Goal: Answer question/provide support: Share knowledge or assist other users

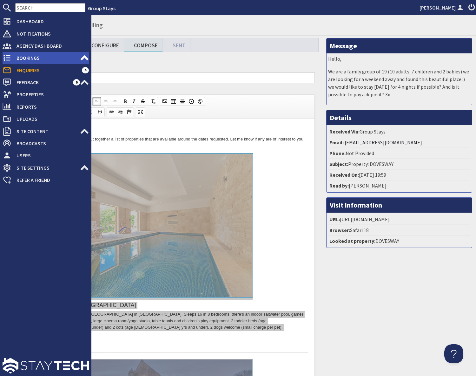
click at [13, 58] on span "Bookings" at bounding box center [45, 58] width 69 height 10
type textarea "<p>Dear [PERSON_NAME],</p> <p>Thank you for your enquiry. I&#39;ve put together…"
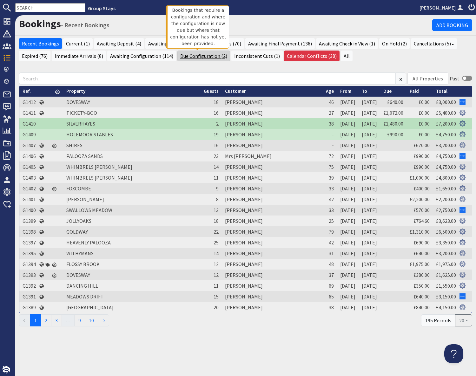
click at [201, 57] on link "Due Configuration (2)" at bounding box center [203, 55] width 53 height 11
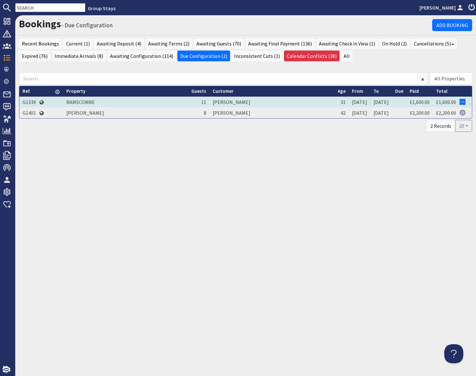
click at [32, 100] on td "G1339" at bounding box center [29, 102] width 20 height 11
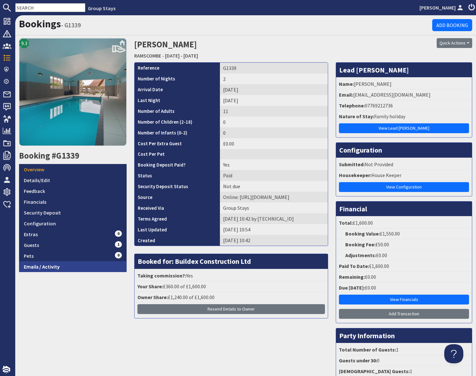
click at [82, 266] on link "Emails / Activity" at bounding box center [73, 266] width 108 height 11
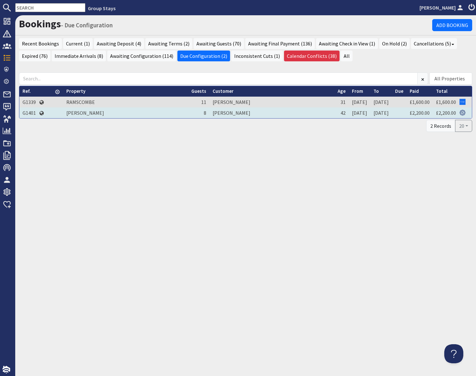
click at [30, 113] on td "G1401" at bounding box center [29, 112] width 20 height 11
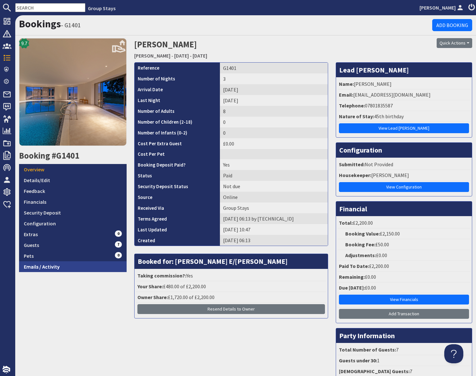
click at [64, 265] on link "Emails / Activity" at bounding box center [73, 266] width 108 height 11
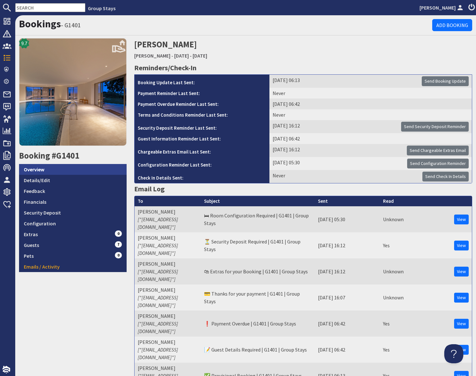
click at [53, 170] on link "Overview" at bounding box center [73, 169] width 108 height 11
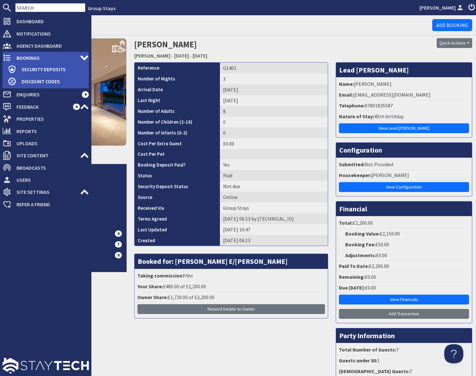
click at [13, 57] on span "Bookings" at bounding box center [45, 58] width 69 height 10
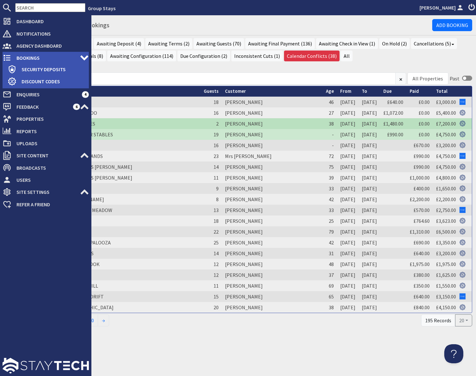
drag, startPoint x: 11, startPoint y: 57, endPoint x: 18, endPoint y: 57, distance: 7.3
click at [11, 57] on link "Bookings 0" at bounding box center [46, 58] width 86 height 10
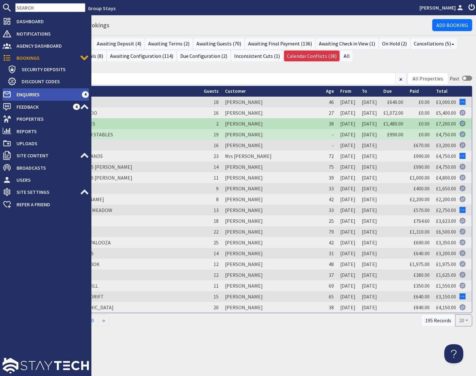
click at [23, 96] on span "Enquiries" at bounding box center [46, 94] width 70 height 10
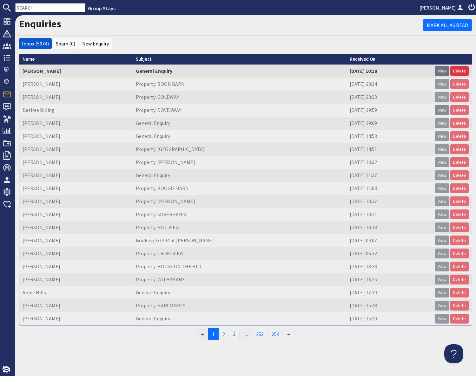
click at [440, 111] on link "View" at bounding box center [442, 110] width 15 height 10
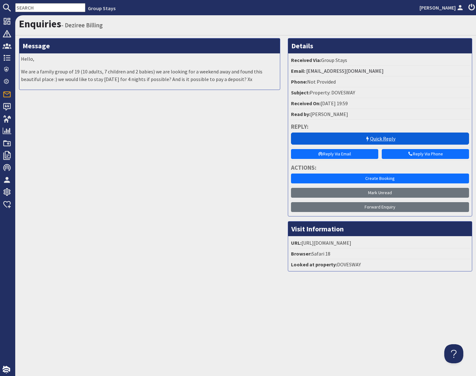
click at [354, 139] on link "Quick Reply" at bounding box center [380, 138] width 178 height 12
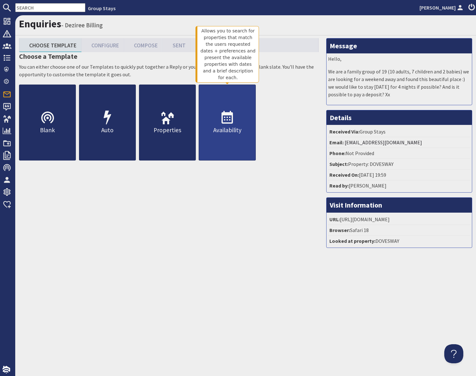
click at [229, 145] on link "Availability" at bounding box center [227, 122] width 57 height 76
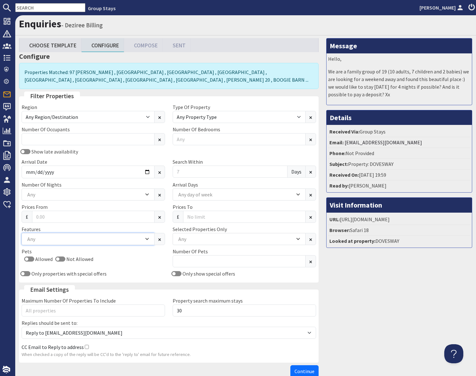
click at [78, 241] on div "Any" at bounding box center [85, 238] width 118 height 7
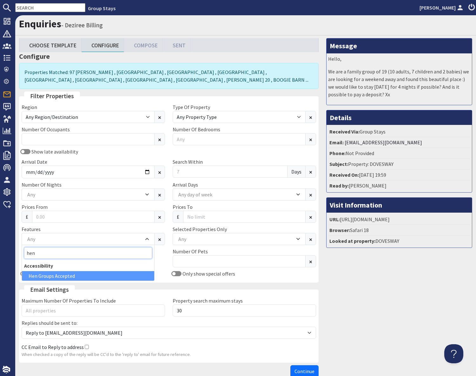
type input "hen"
click at [47, 276] on div "Hen Groups Accepted" at bounding box center [88, 276] width 132 height 10
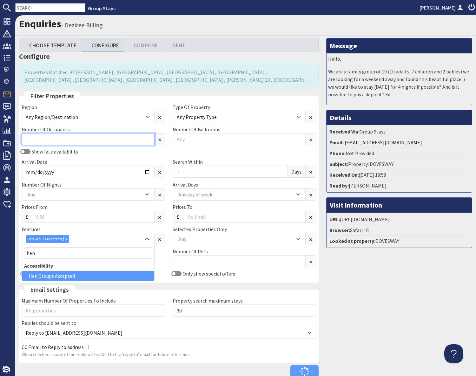
click at [68, 138] on input "Number Of Occupants" at bounding box center [88, 139] width 133 height 12
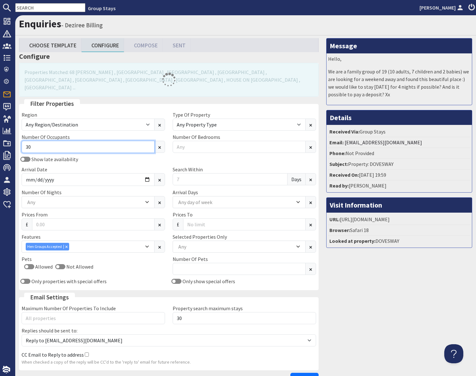
type input "30"
drag, startPoint x: 369, startPoint y: 288, endPoint x: 347, endPoint y: 279, distance: 24.1
click at [362, 286] on div "Message Hello, We are a family group of 19 (10 adults, 7 children and 2 babies)…" at bounding box center [400, 212] width 154 height 349
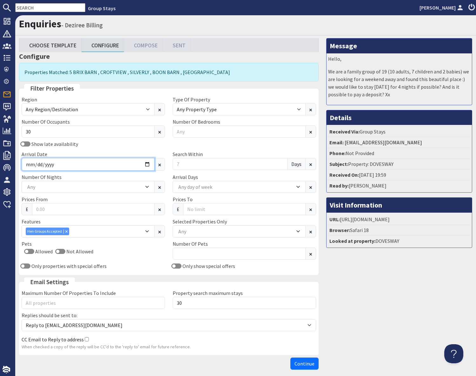
click at [118, 164] on input "Arrival Date" at bounding box center [88, 164] width 133 height 13
click at [146, 165] on input "Arrival Date" at bounding box center [88, 164] width 133 height 13
type input "[DATE]"
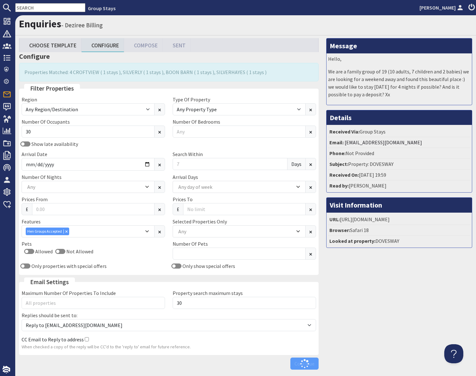
drag, startPoint x: 384, startPoint y: 295, endPoint x: 376, endPoint y: 295, distance: 8.3
click at [384, 295] on div "Message Hello, We are a family group of 19 (10 adults, 7 children and 2 babies)…" at bounding box center [400, 205] width 154 height 334
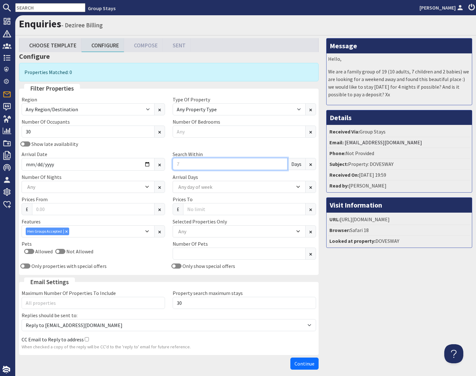
click at [195, 163] on input "Search Within" at bounding box center [230, 164] width 115 height 12
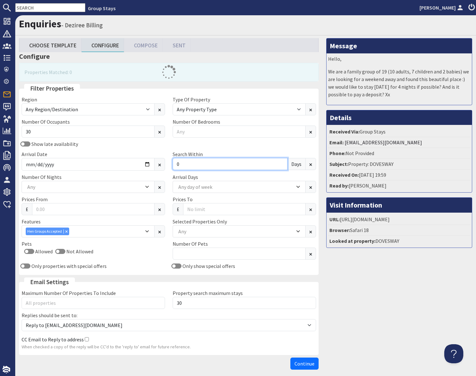
type input "0"
click at [375, 288] on div "Message Hello, We are a family group of 19 (10 adults, 7 children and 2 babies)…" at bounding box center [400, 205] width 154 height 334
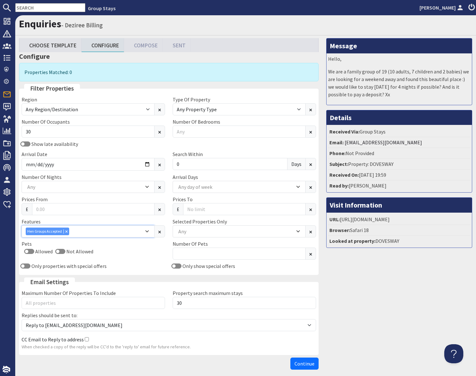
click at [68, 231] on div "Combobox" at bounding box center [66, 231] width 6 height 4
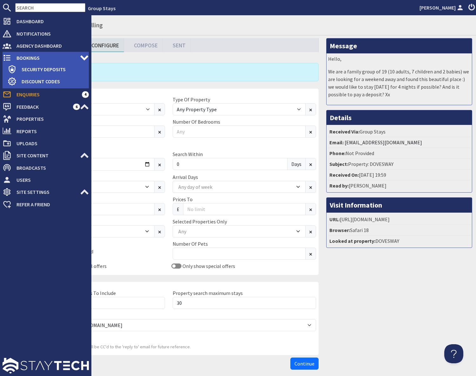
drag, startPoint x: 22, startPoint y: 55, endPoint x: 88, endPoint y: 58, distance: 66.8
click at [22, 55] on span "Bookings" at bounding box center [45, 58] width 69 height 10
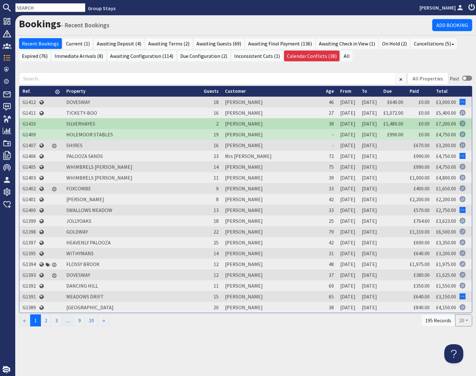
click at [172, 24] on h1 "Bookings - Recent Bookings" at bounding box center [225, 24] width 413 height 12
